Goal: Task Accomplishment & Management: Manage account settings

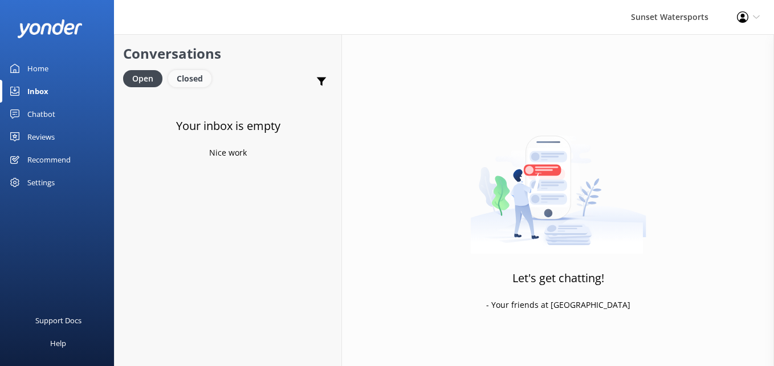
drag, startPoint x: 0, startPoint y: 0, endPoint x: 175, endPoint y: 78, distance: 191.4
click at [175, 78] on div "Closed" at bounding box center [189, 78] width 43 height 17
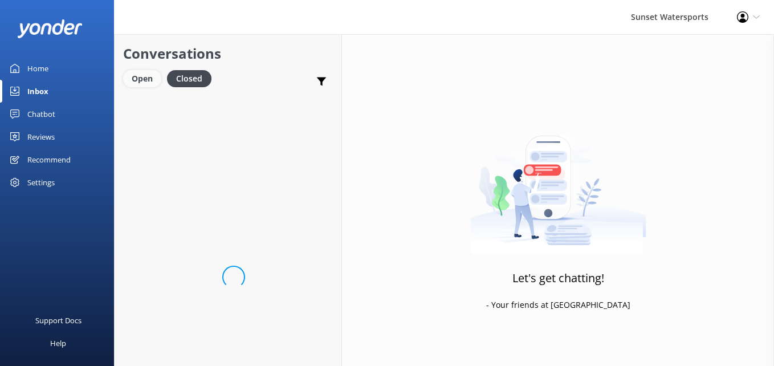
click at [150, 79] on div "Open" at bounding box center [142, 78] width 38 height 17
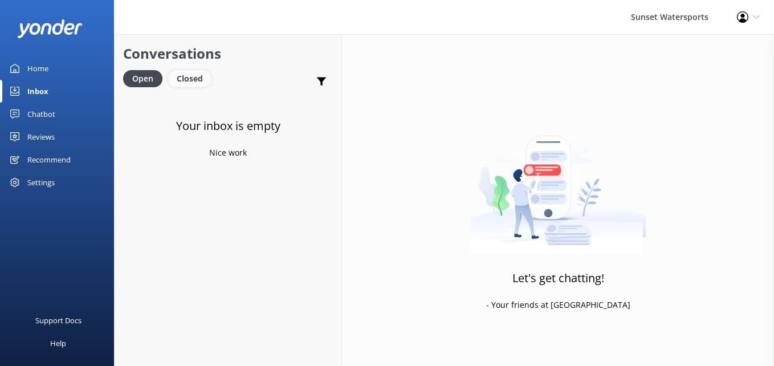
click at [186, 84] on div "Closed" at bounding box center [189, 78] width 43 height 17
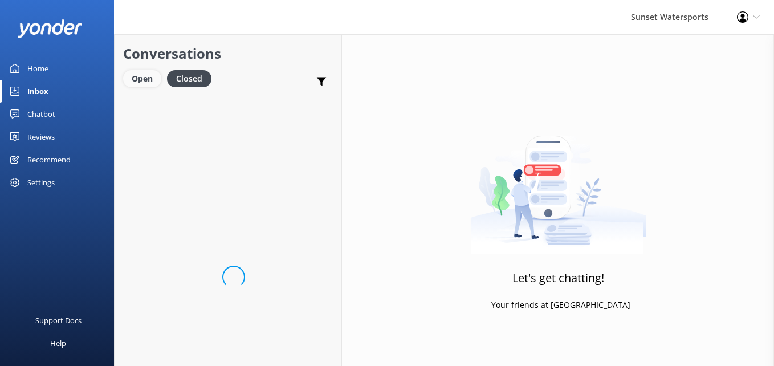
click at [128, 74] on div "Open" at bounding box center [142, 78] width 38 height 17
